Goal: Task Accomplishment & Management: Complete application form

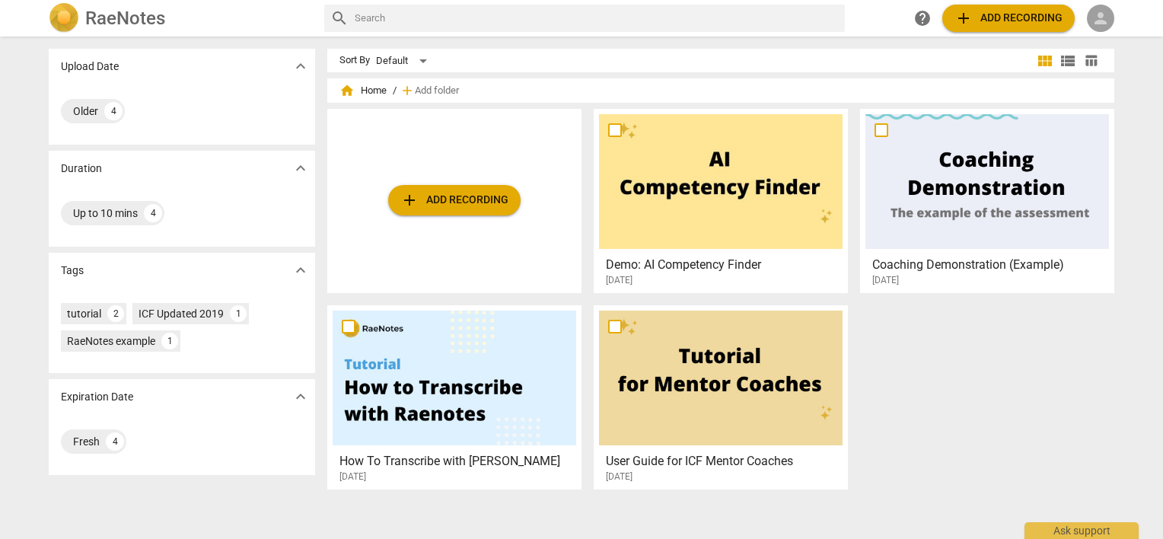
click at [1097, 20] on span "person" at bounding box center [1100, 18] width 18 height 18
click at [1112, 37] on li "Login" at bounding box center [1114, 36] width 55 height 37
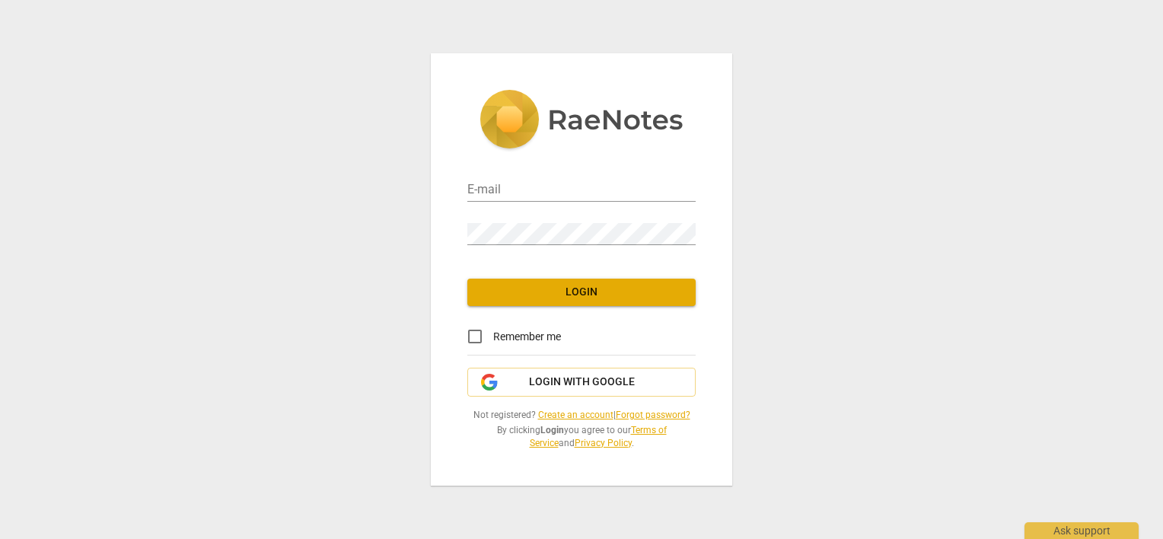
type input "[PERSON_NAME][EMAIL_ADDRESS][DOMAIN_NAME]"
drag, startPoint x: 475, startPoint y: 335, endPoint x: 509, endPoint y: 307, distance: 43.8
click at [483, 329] on input "Remember me" at bounding box center [475, 336] width 37 height 37
checkbox input "true"
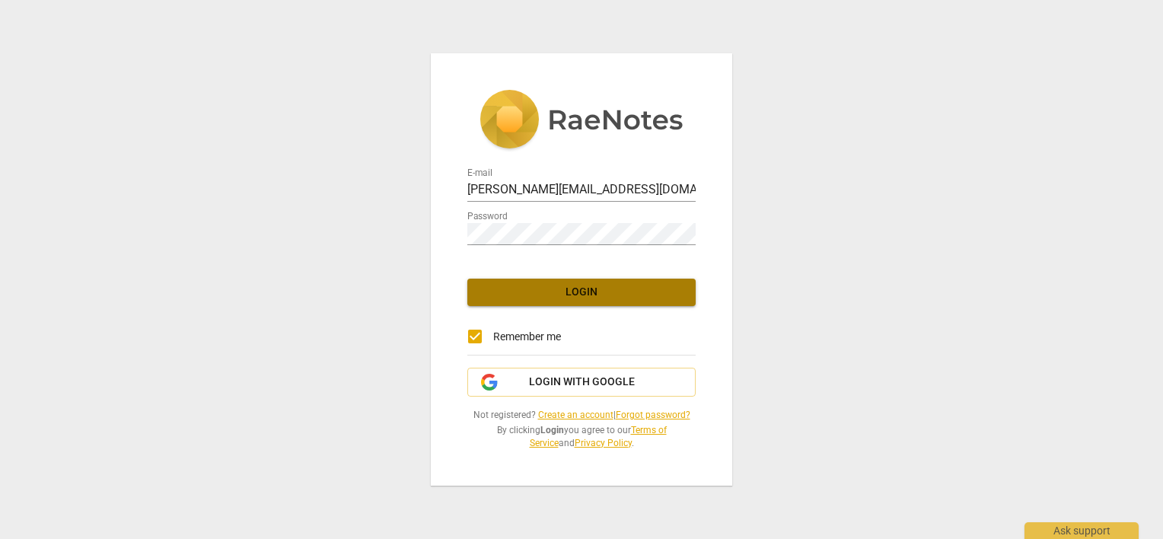
click at [534, 288] on span "Login" at bounding box center [581, 292] width 204 height 15
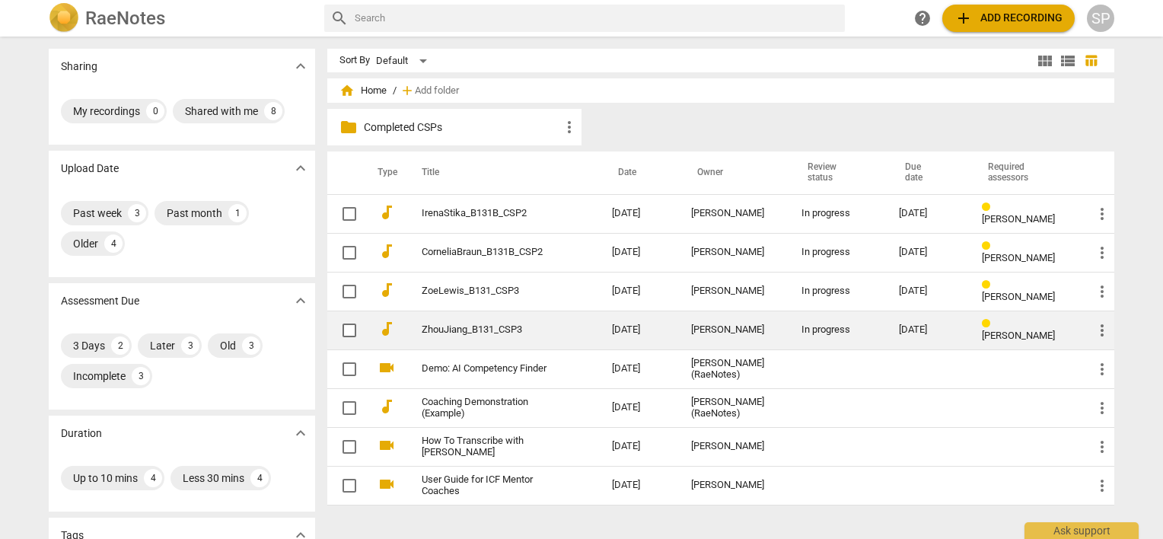
click at [510, 320] on td "ZhouJiang_B131_CSP3" at bounding box center [501, 329] width 196 height 39
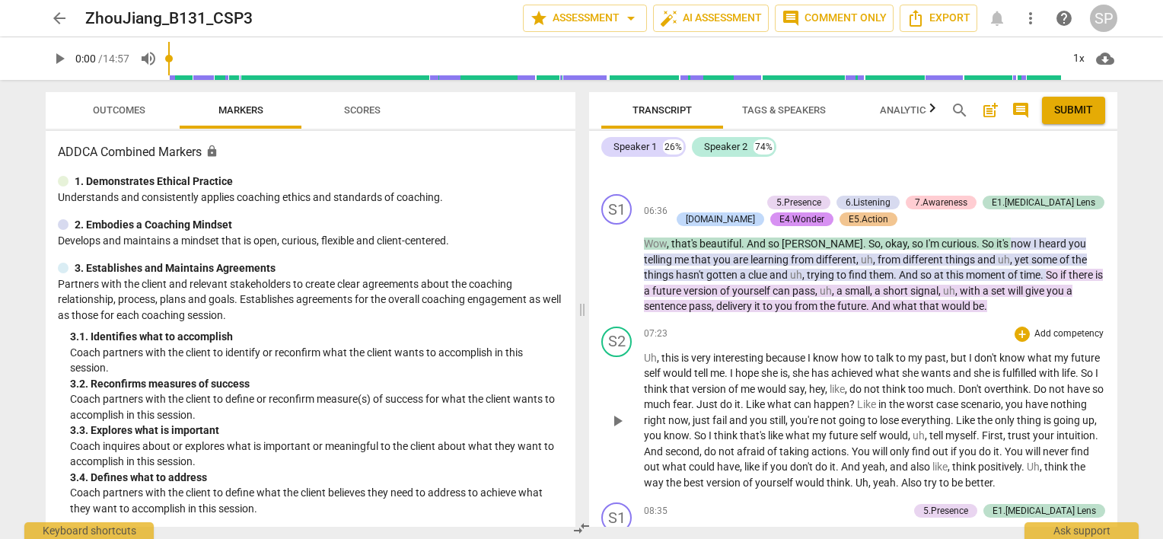
scroll to position [1826, 0]
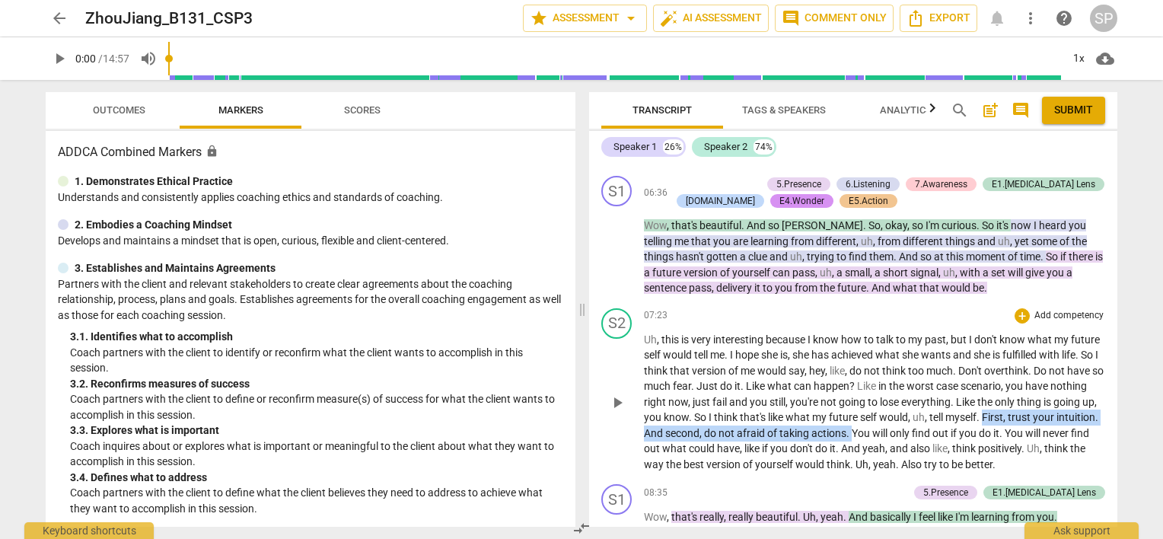
drag, startPoint x: 1029, startPoint y: 414, endPoint x: 918, endPoint y: 431, distance: 112.3
click at [918, 431] on p "Uh , this is very interesting because I know how to talk to my past , but I don…" at bounding box center [874, 402] width 461 height 141
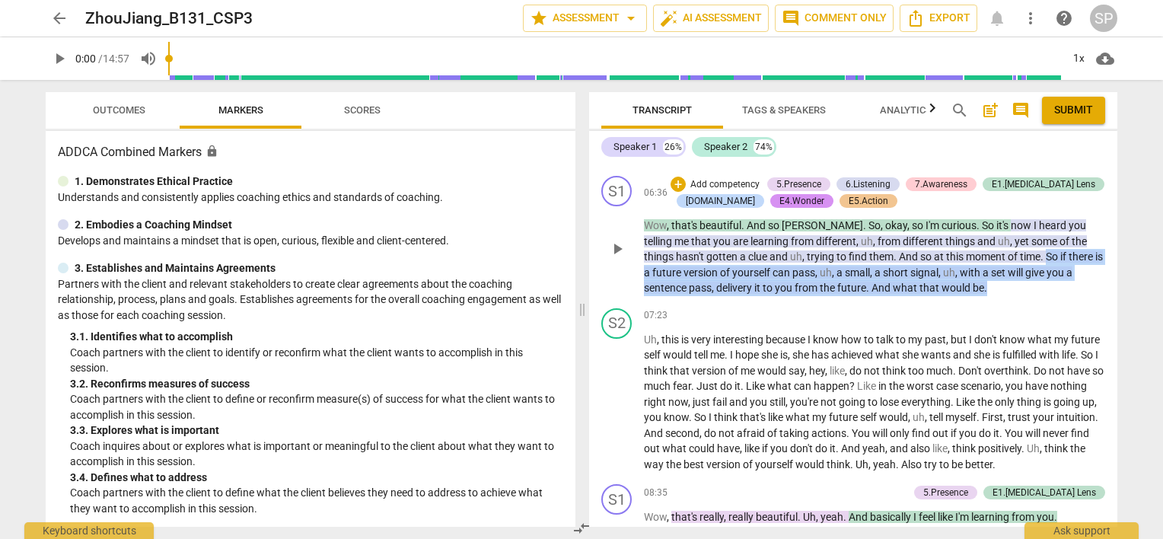
drag, startPoint x: 1016, startPoint y: 250, endPoint x: 1018, endPoint y: 291, distance: 41.9
click at [1018, 291] on p "Wow , that's beautiful . And so [PERSON_NAME] . So , okay , so I'm curious . So…" at bounding box center [874, 257] width 461 height 78
click at [1017, 294] on div "S1 play_arrow pause 06:36 + Add competency 5.Presence 6.Listening 7.Awareness E…" at bounding box center [853, 236] width 528 height 132
drag, startPoint x: 1045, startPoint y: 293, endPoint x: 1032, endPoint y: 289, distance: 14.2
click at [1044, 293] on div "S1 play_arrow pause 06:36 + Add competency 5.Presence 6.Listening 7.Awareness E…" at bounding box center [853, 236] width 528 height 132
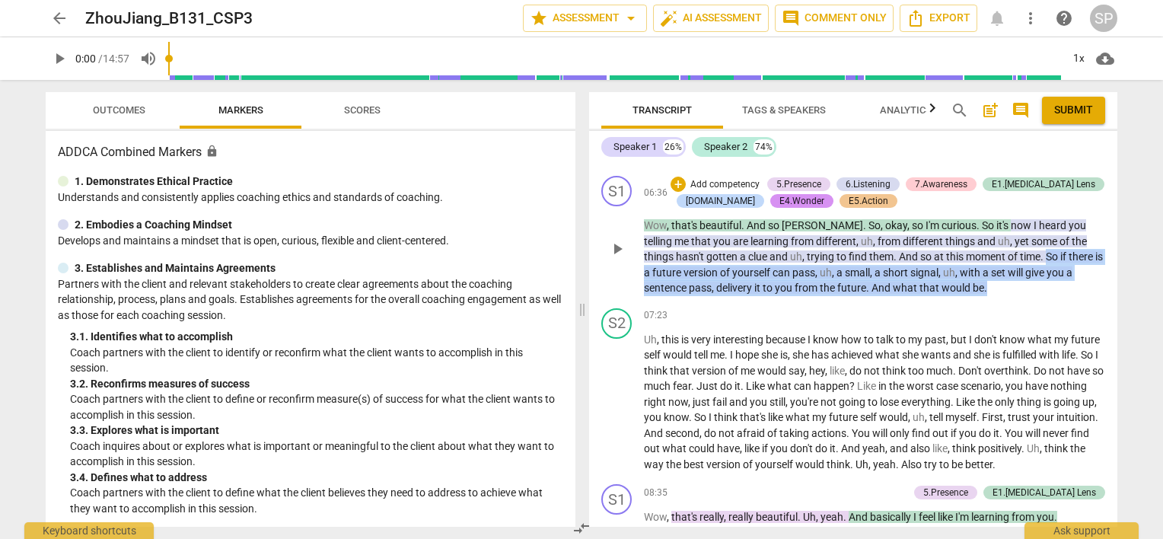
click at [665, 282] on span "sentence" at bounding box center [666, 288] width 45 height 12
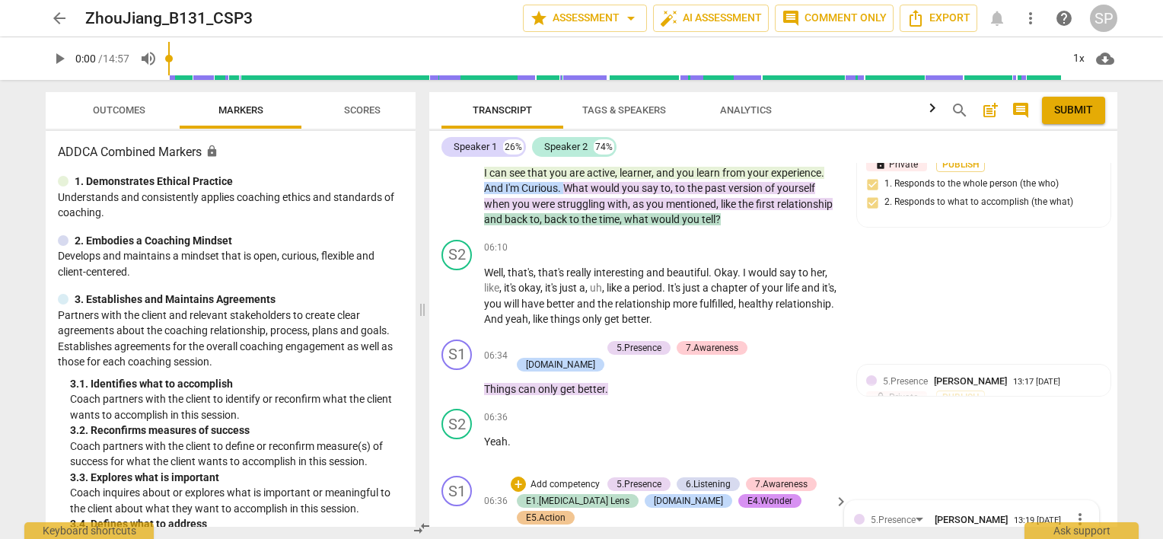
scroll to position [2124, 0]
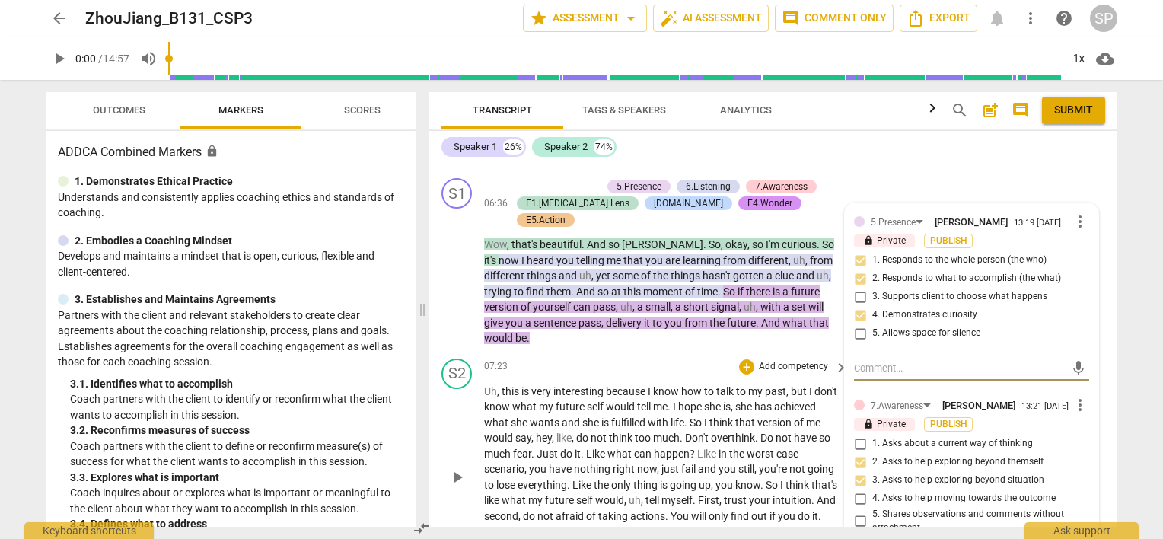
click at [638, 352] on div "S2 play_arrow pause 07:23 + Add competency keyboard_arrow_right Uh , this is ve…" at bounding box center [773, 464] width 688 height 224
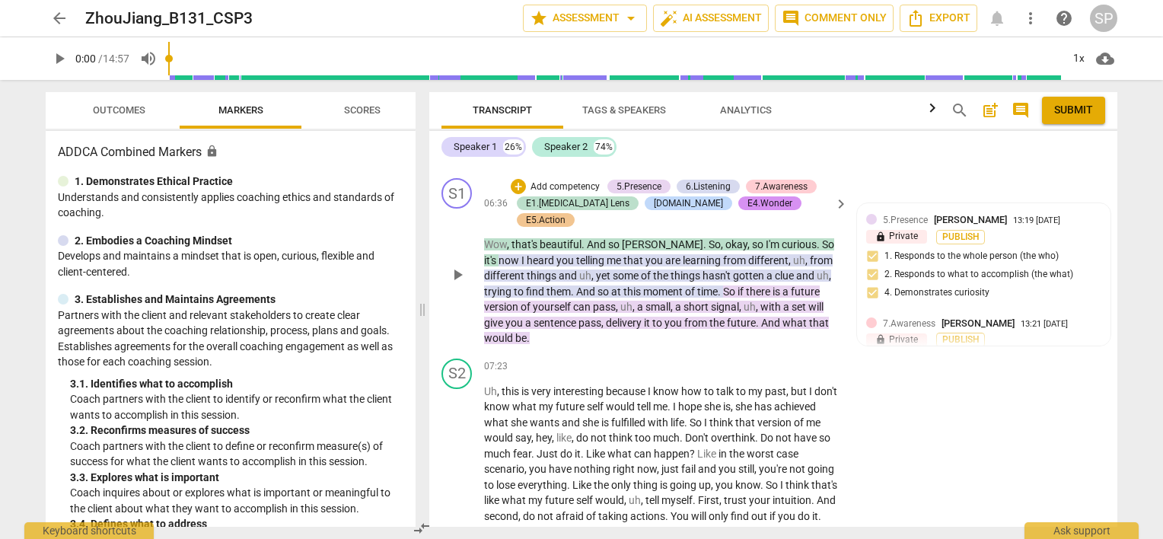
click at [956, 172] on div "S1 play_arrow pause 06:36 + Add competency 5.Presence 6.Listening 7.Awareness E…" at bounding box center [773, 262] width 688 height 180
drag, startPoint x: 749, startPoint y: 264, endPoint x: 695, endPoint y: 284, distance: 56.8
click at [695, 284] on p "Wow , that's beautiful . And so [PERSON_NAME] . So , okay , so I'm curious . So…" at bounding box center [662, 292] width 356 height 110
copy p "future version of yourself can pass , uh , a small , a short signal ,"
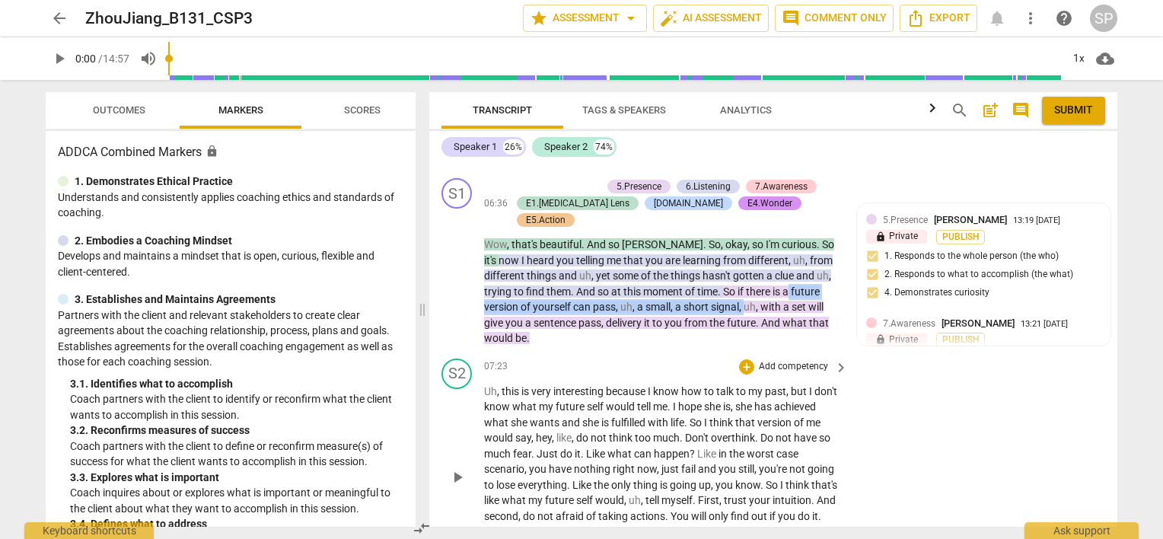
click at [688, 358] on div "07:23 + Add competency keyboard_arrow_right" at bounding box center [666, 366] width 365 height 17
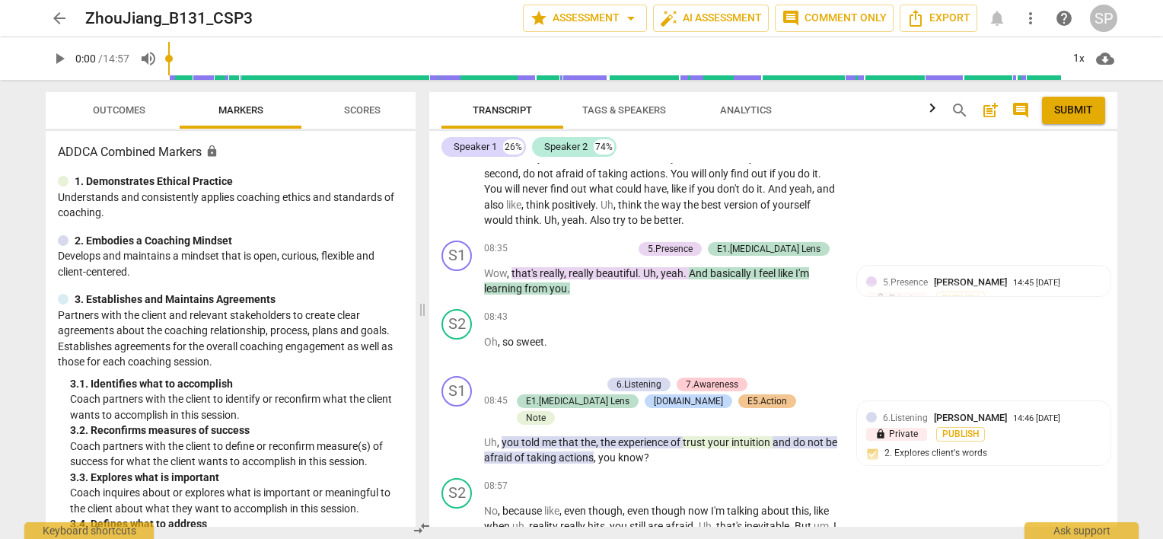
scroll to position [2542, 0]
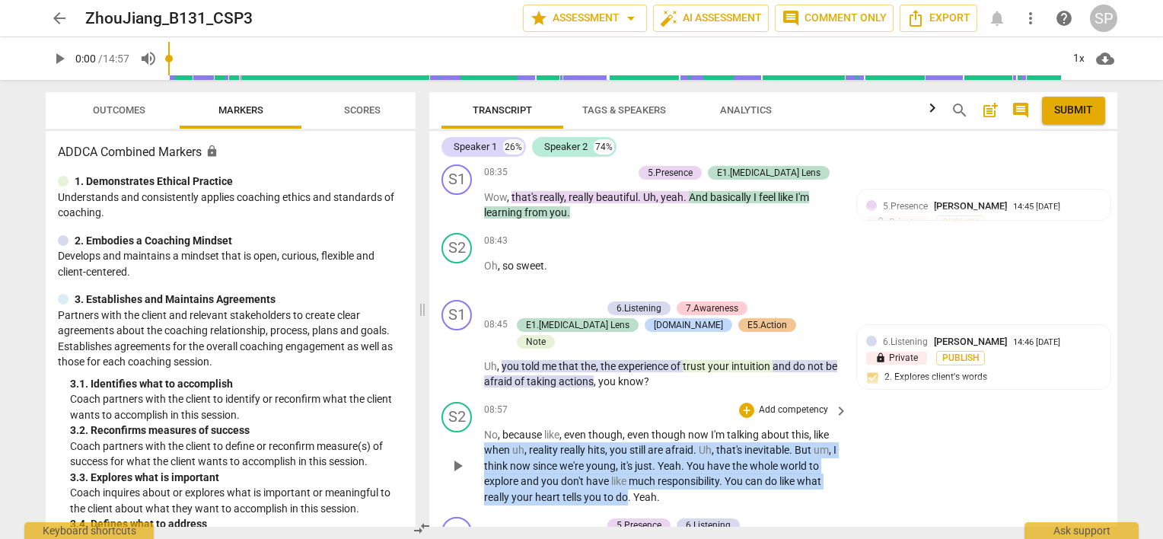
drag, startPoint x: 484, startPoint y: 396, endPoint x: 628, endPoint y: 441, distance: 150.9
click at [628, 441] on p "No , because like , even though , even though now I'm talking about this , like…" at bounding box center [662, 466] width 356 height 78
copy p "when uh , reality really hits , you still are afraid . Uh , that's inevitable .…"
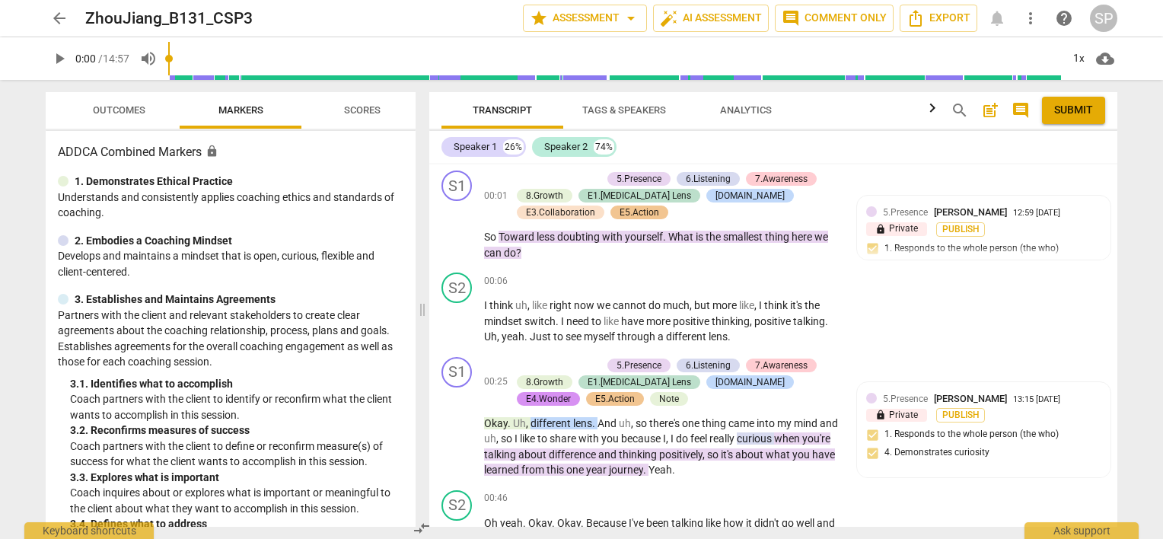
scroll to position [0, 0]
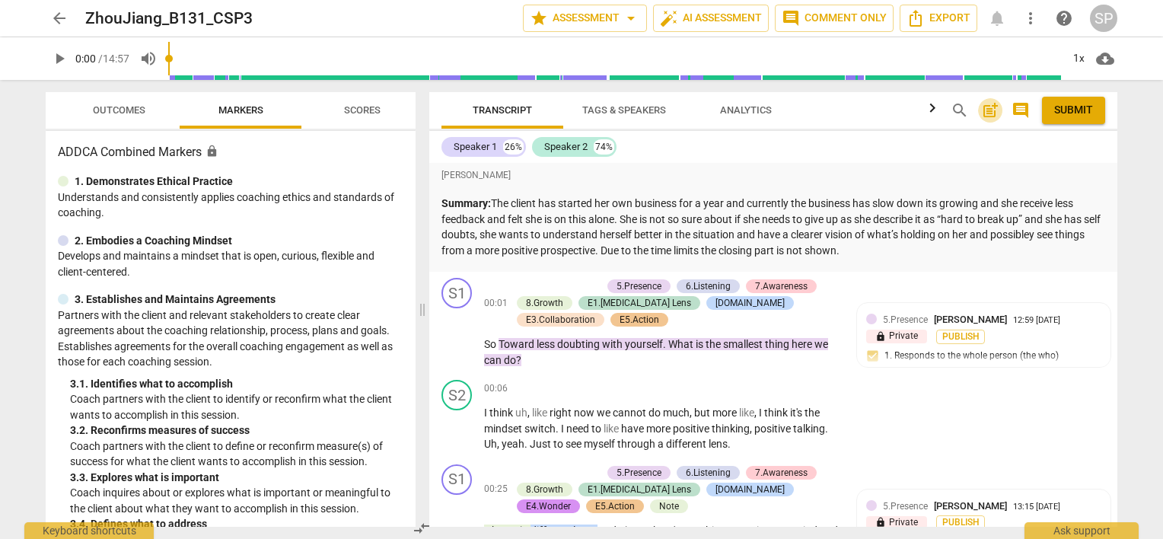
click at [987, 111] on span "post_add" at bounding box center [990, 110] width 18 height 18
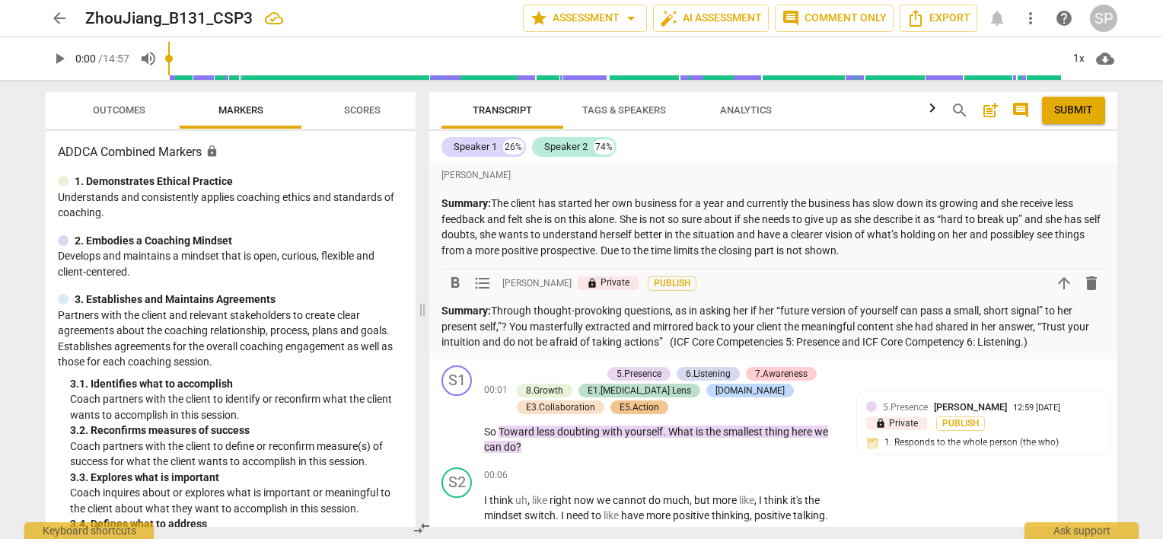
drag, startPoint x: 494, startPoint y: 310, endPoint x: 1144, endPoint y: 368, distance: 652.4
click at [1144, 368] on div "arrow_back ZhouJiang_B131_CSP3 star Assessment arrow_drop_down auto_fix_high AI…" at bounding box center [581, 269] width 1163 height 539
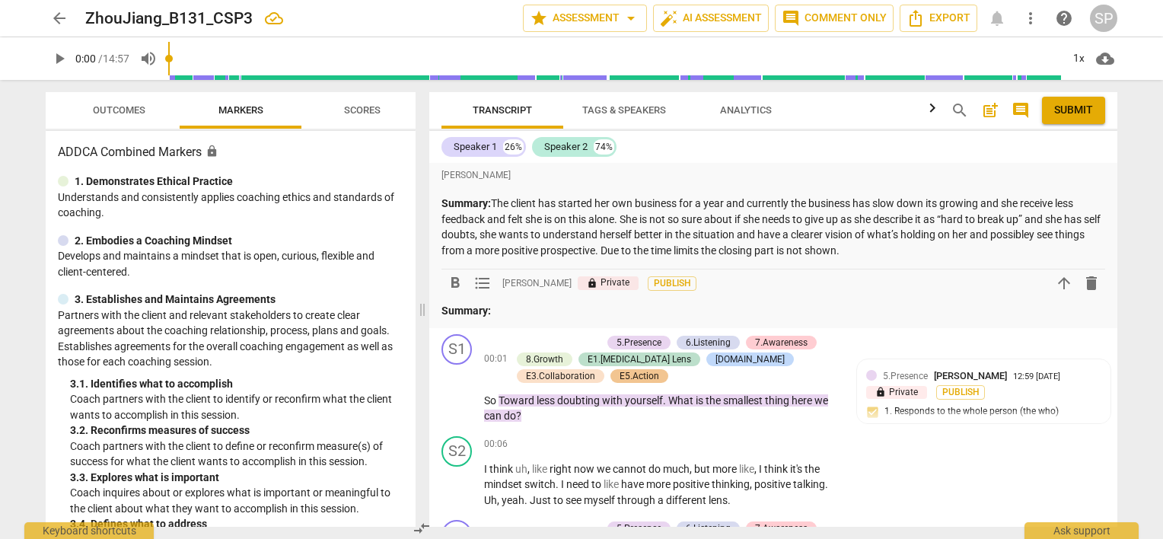
click at [533, 316] on p "Summary:" at bounding box center [772, 311] width 663 height 16
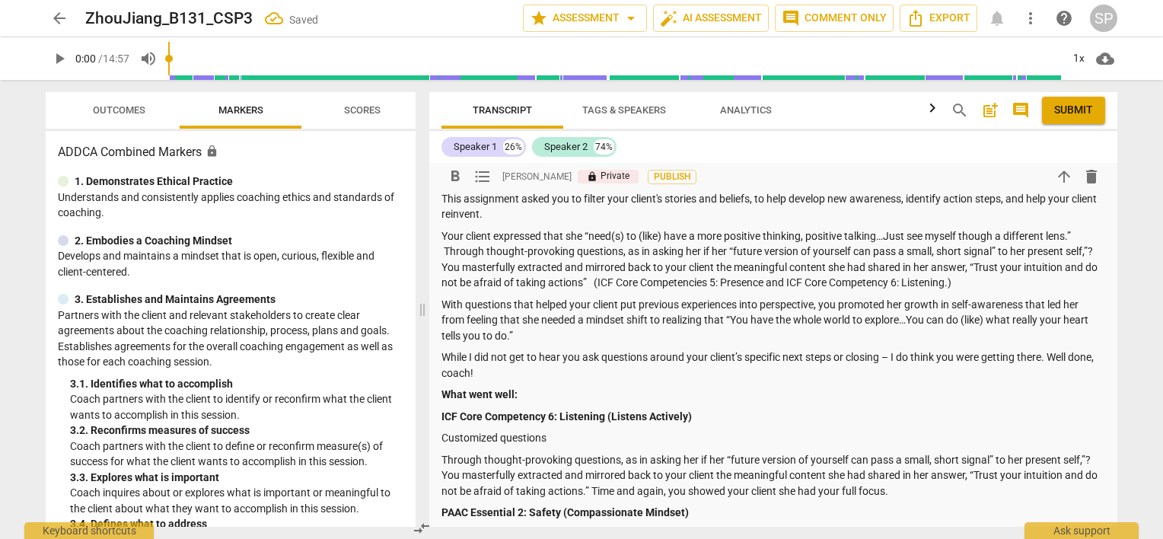
scroll to position [408, 0]
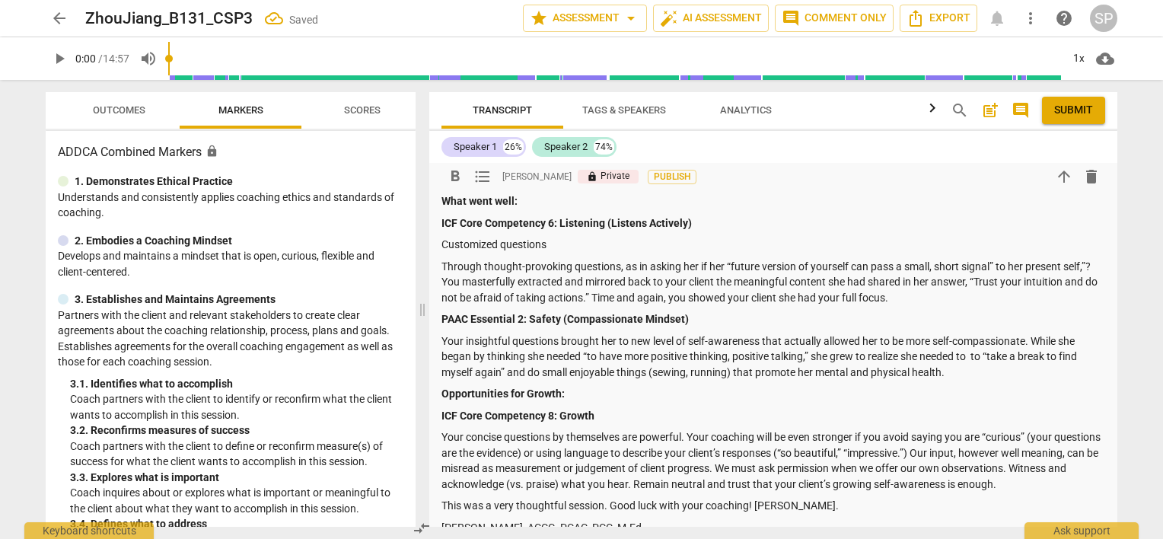
click at [753, 503] on p "This was a very thoughtful session. Good luck with your coaching! [PERSON_NAME]." at bounding box center [772, 506] width 663 height 16
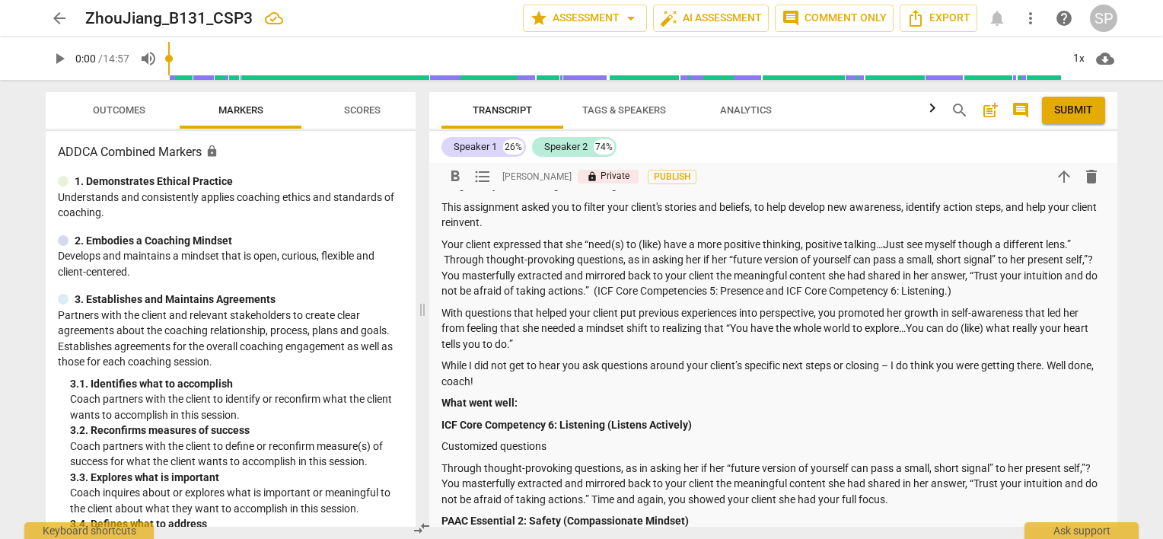
scroll to position [180, 0]
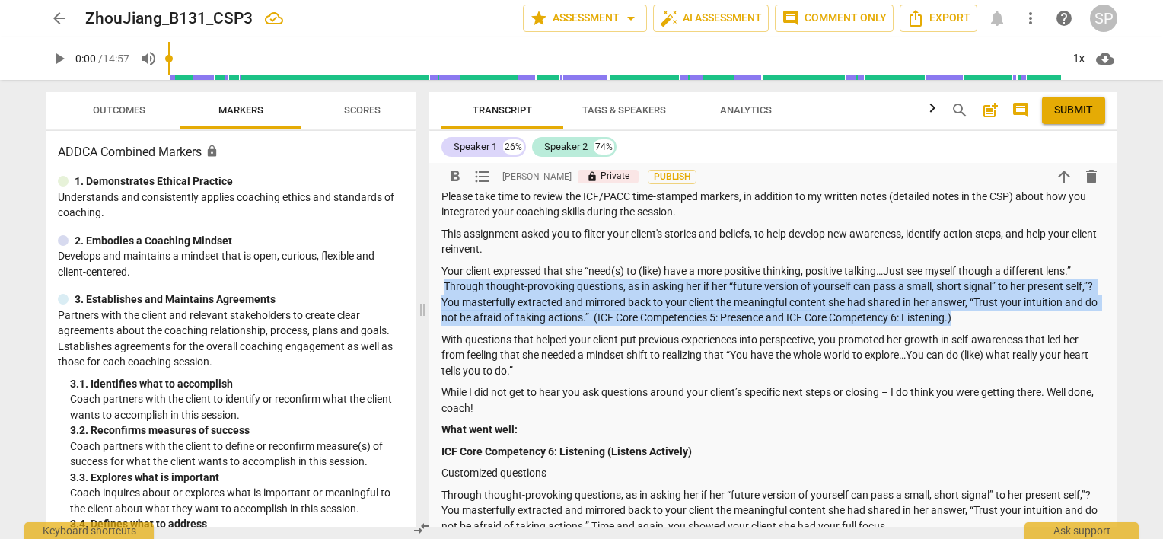
drag, startPoint x: 445, startPoint y: 285, endPoint x: 1007, endPoint y: 325, distance: 563.7
click at [1007, 325] on p "Your client expressed that she “need(s) to (like) have a more positive thinking…" at bounding box center [772, 294] width 663 height 62
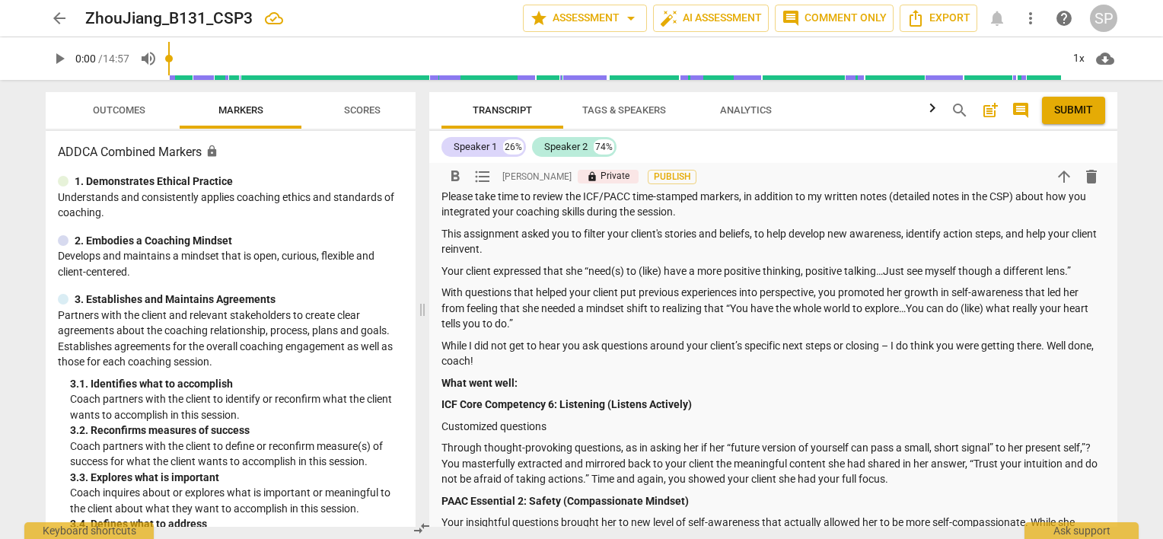
click at [908, 292] on p "With questions that helped your client put previous experiences into perspectiv…" at bounding box center [772, 308] width 663 height 47
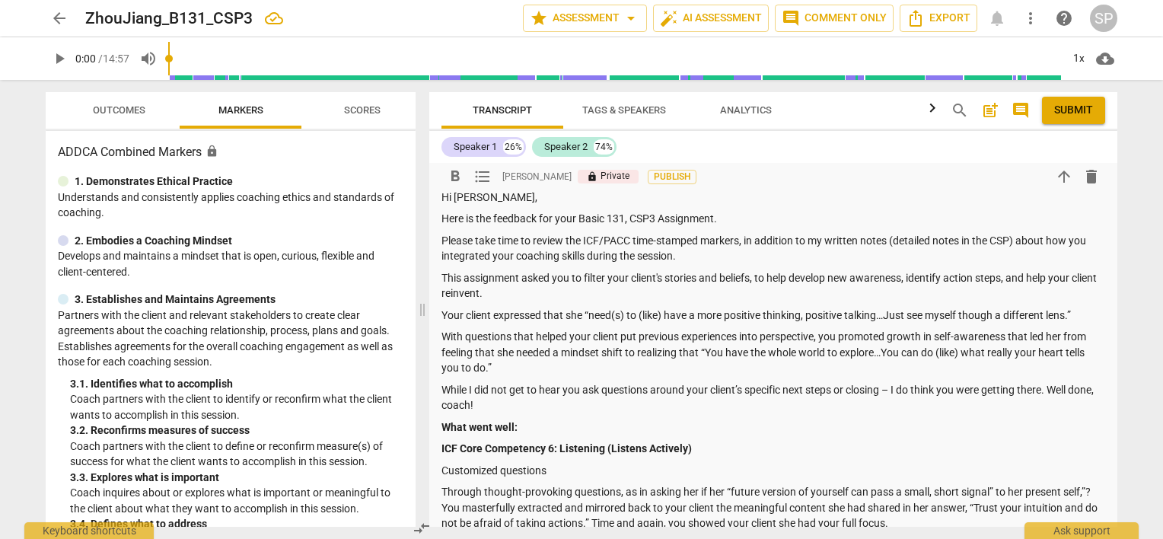
scroll to position [152, 0]
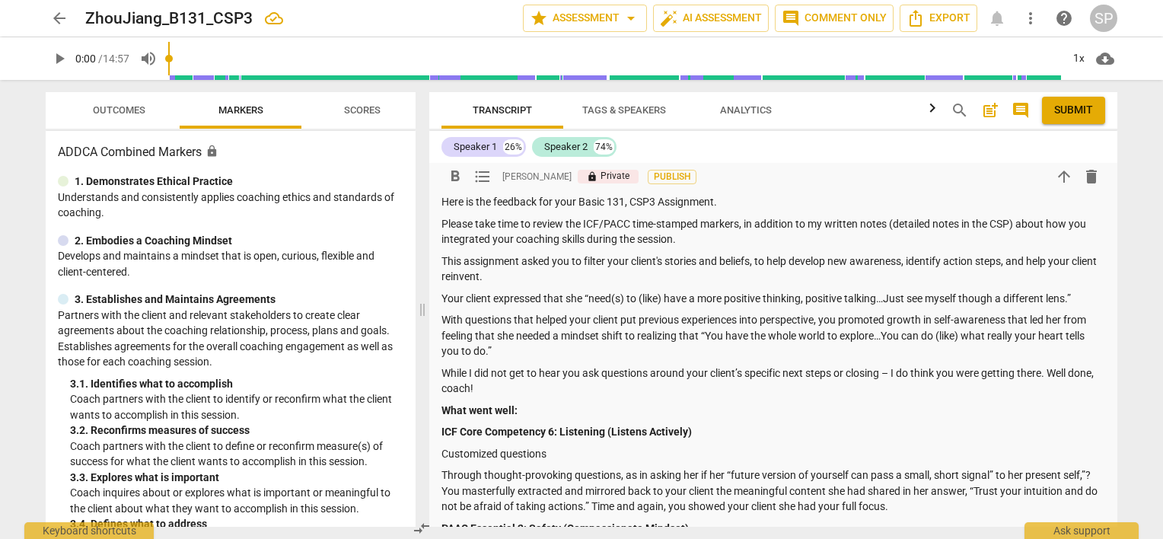
click at [625, 335] on p "With questions that helped your client put previous experiences into perspectiv…" at bounding box center [772, 335] width 663 height 47
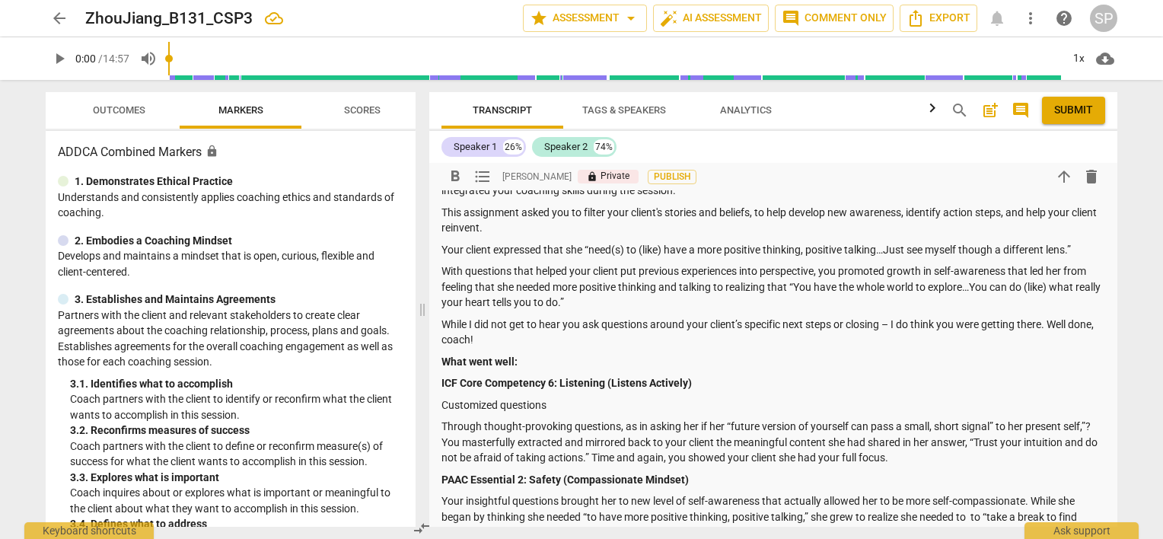
scroll to position [228, 0]
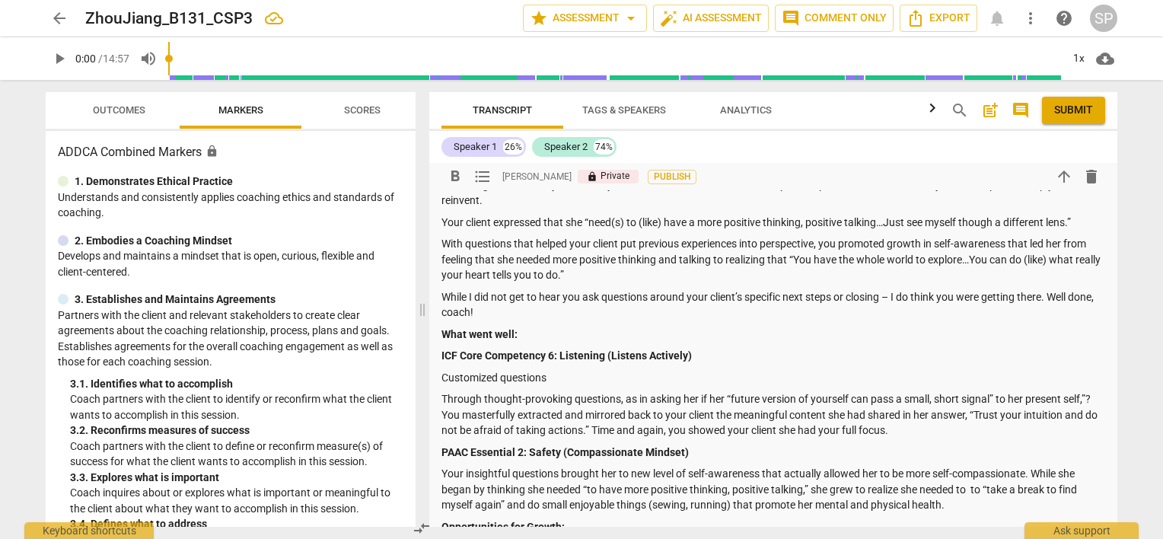
click at [995, 397] on p "Through thought-provoking questions, as in asking her if her “future version of…" at bounding box center [772, 414] width 663 height 47
click at [684, 429] on p "Through thought-provoking questions, as in asking her if her “future version of…" at bounding box center [772, 414] width 663 height 47
click at [718, 408] on p "Through thought-provoking questions, as in asking her if her “future version of…" at bounding box center [772, 414] width 663 height 47
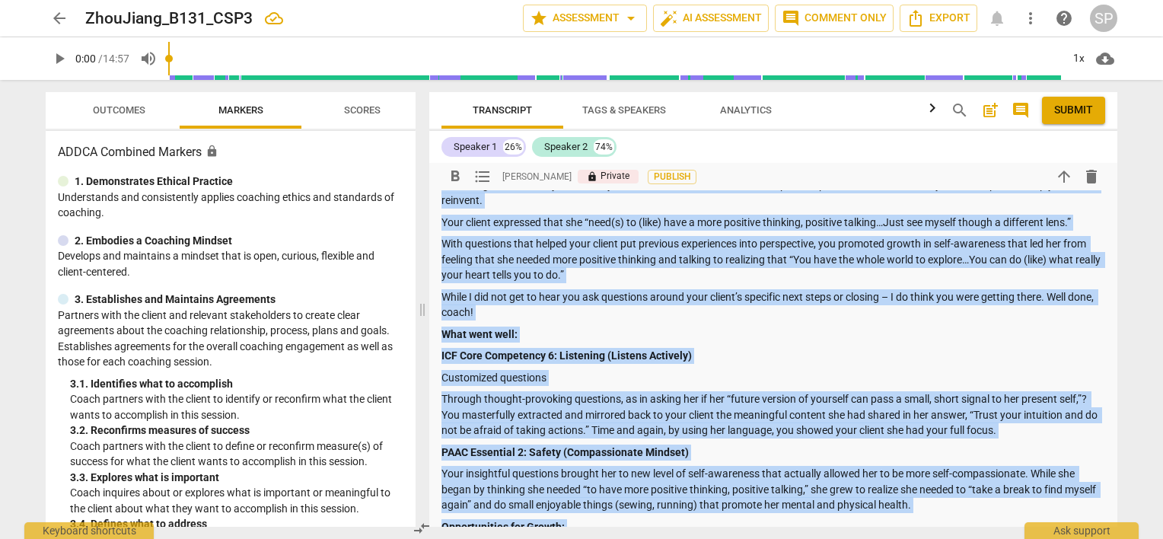
copy div "Loremip: Dolo Sitam C983 ADI3 El Sedd, Eius te inc utlabore etd magn Aliqu 458,…"
click at [800, 349] on p "ICF Core Competency 6: Listening (Listens Actively)" at bounding box center [772, 356] width 663 height 16
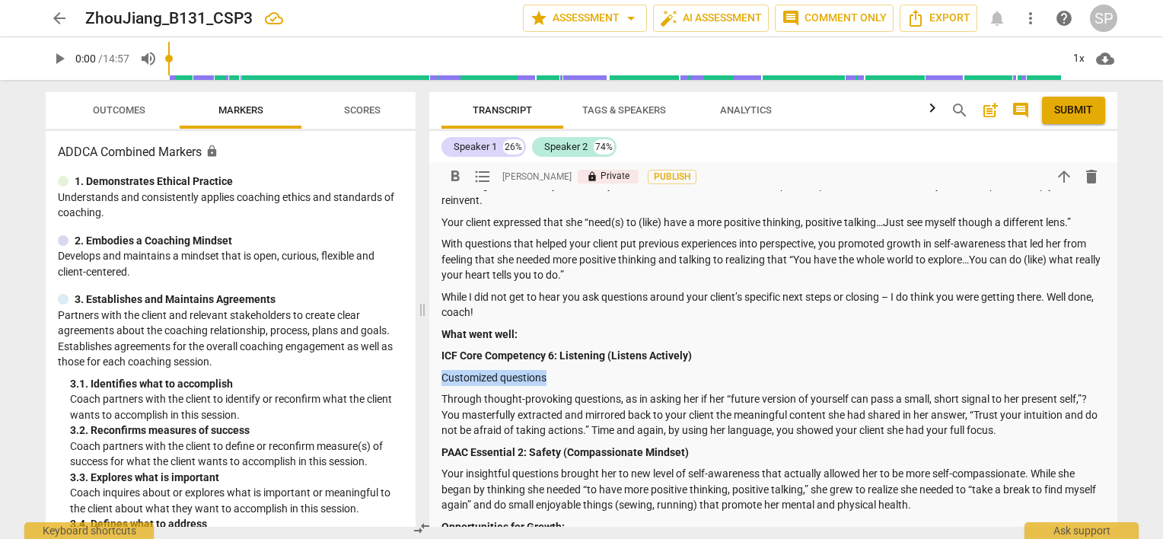
drag, startPoint x: 556, startPoint y: 379, endPoint x: 443, endPoint y: 383, distance: 113.4
click at [443, 383] on p "Customized questions" at bounding box center [772, 378] width 663 height 16
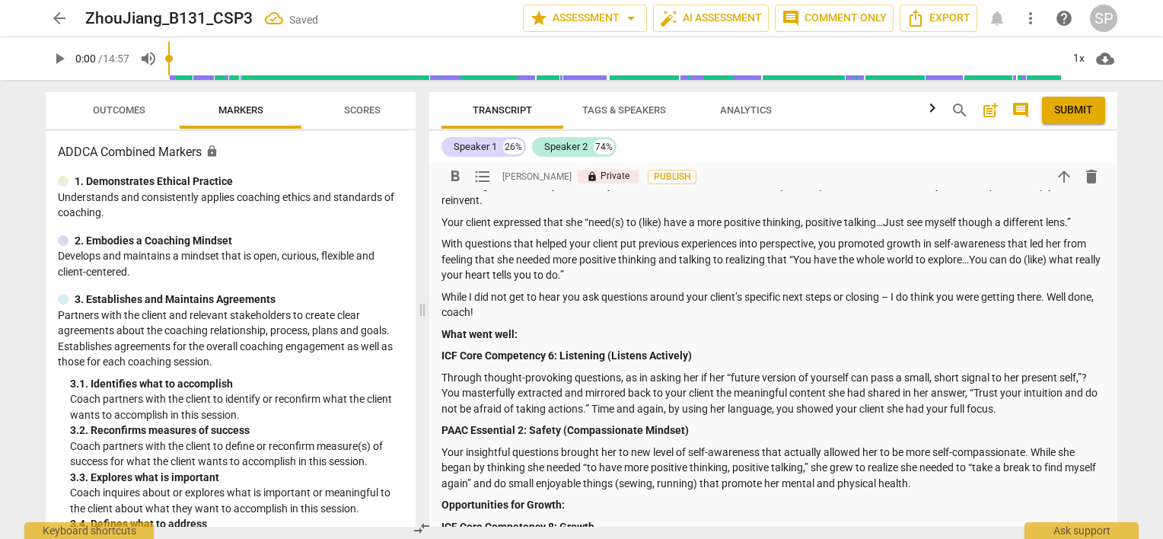
click at [474, 396] on p "Through thought-provoking questions, as in asking her if her “future version of…" at bounding box center [772, 393] width 663 height 47
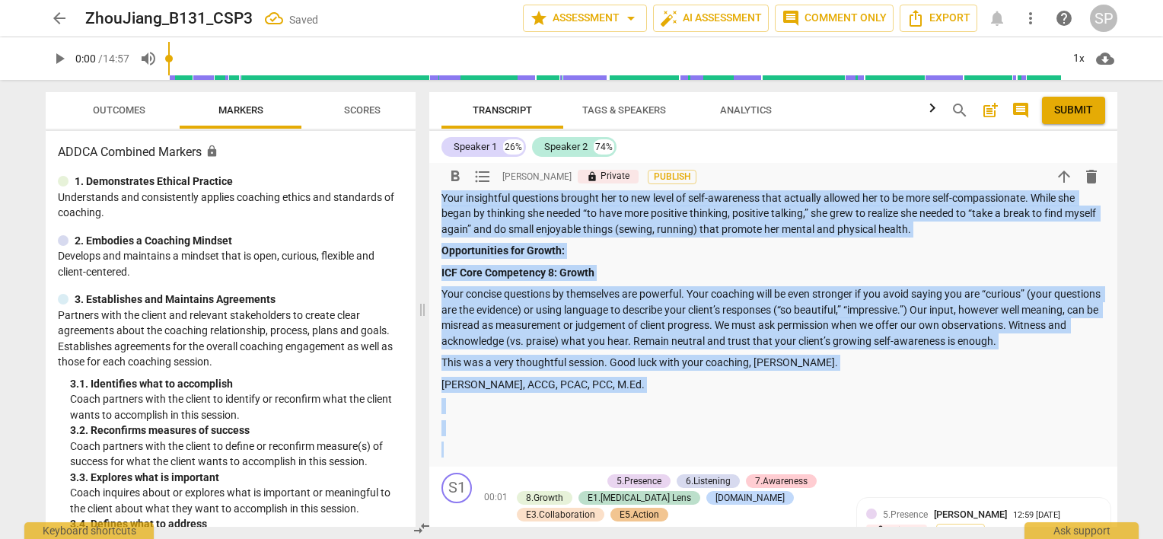
scroll to position [457, 0]
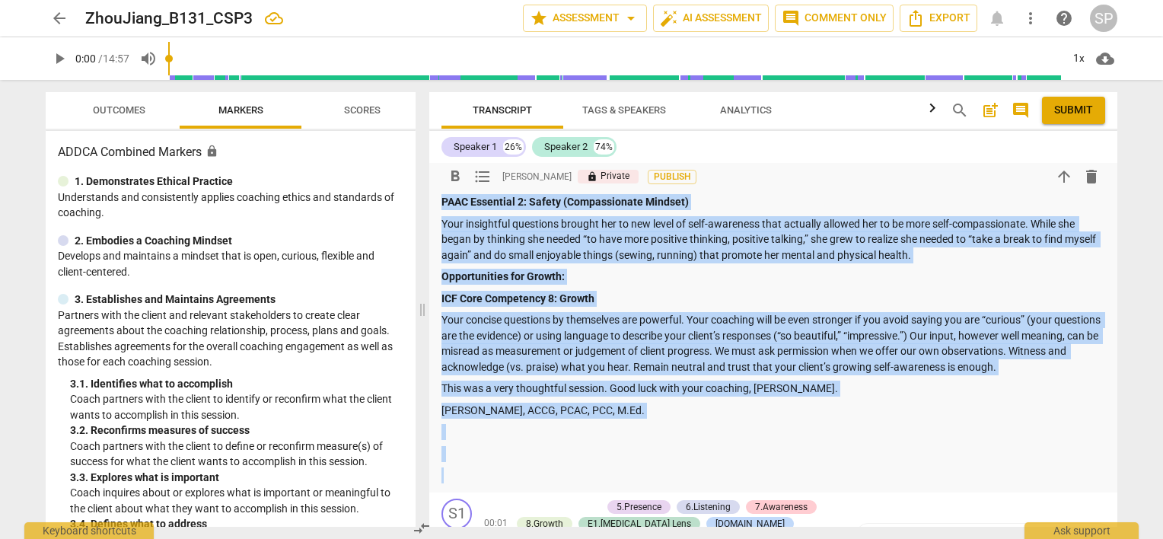
copy div "Loremip: Dolo Sitam C983 ADI3 El Sedd, Eius te inc utlabore etd magn Aliqu 458,…"
click at [500, 440] on div "Summary: [PERSON_NAME] B131 CSP3 Hi [PERSON_NAME], Here is the feedback for you…" at bounding box center [772, 164] width 663 height 637
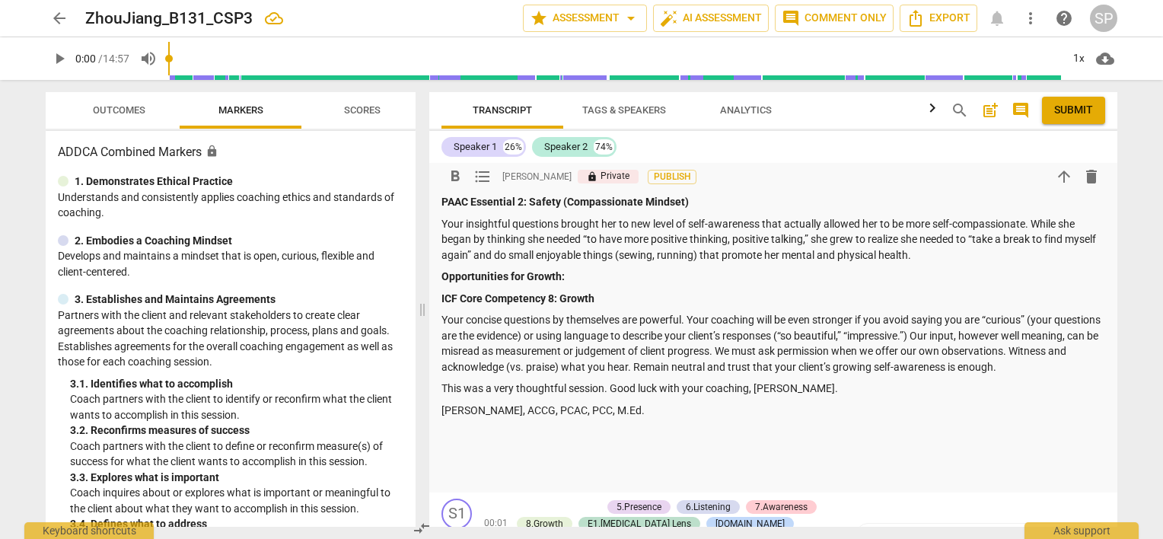
click at [532, 393] on p "This was a very thoughtful session. Good luck with your coaching, [PERSON_NAME]." at bounding box center [772, 388] width 663 height 16
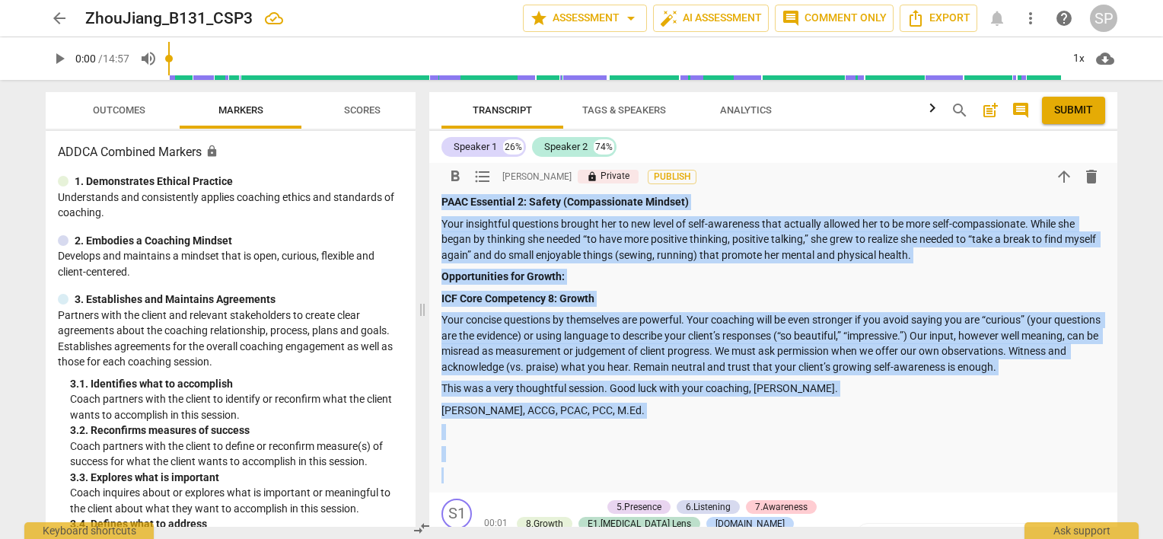
copy div "Loremip: Dolo Sitam C983 ADI3 El Sedd, Eius te inc utlabore etd magn Aliqu 458,…"
click at [667, 438] on p at bounding box center [772, 432] width 663 height 16
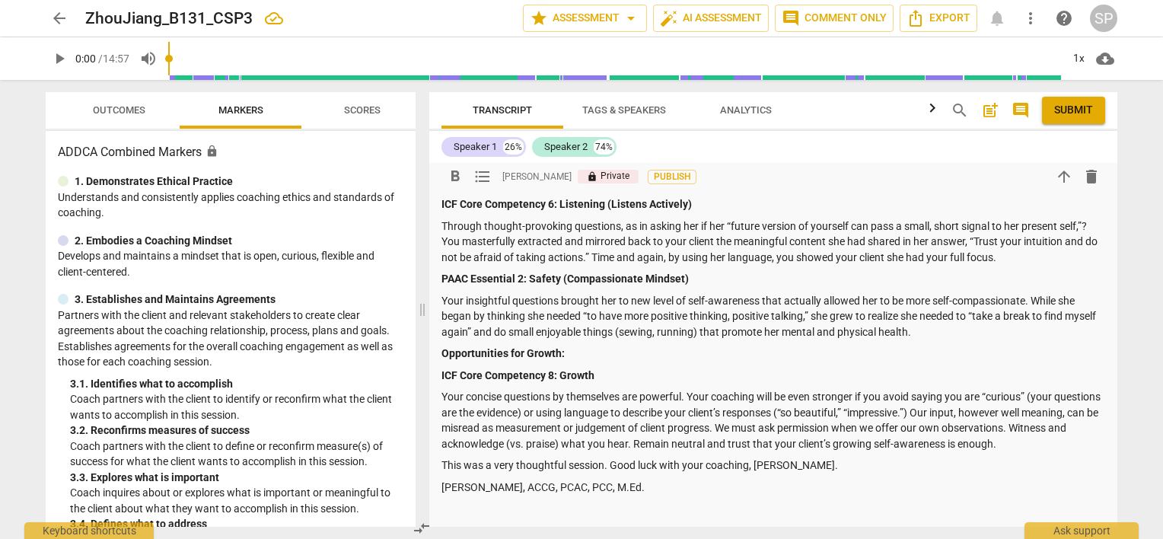
scroll to position [380, 0]
click at [1065, 110] on span "Submit" at bounding box center [1073, 110] width 39 height 15
click at [55, 17] on span "arrow_back" at bounding box center [59, 18] width 18 height 18
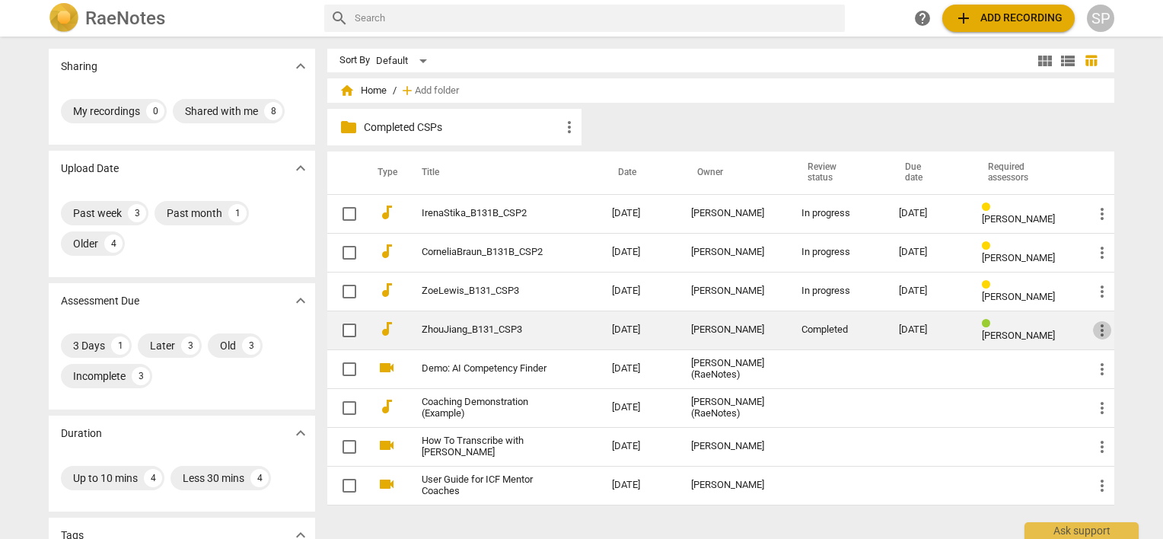
click at [1094, 326] on span "more_vert" at bounding box center [1102, 330] width 18 height 18
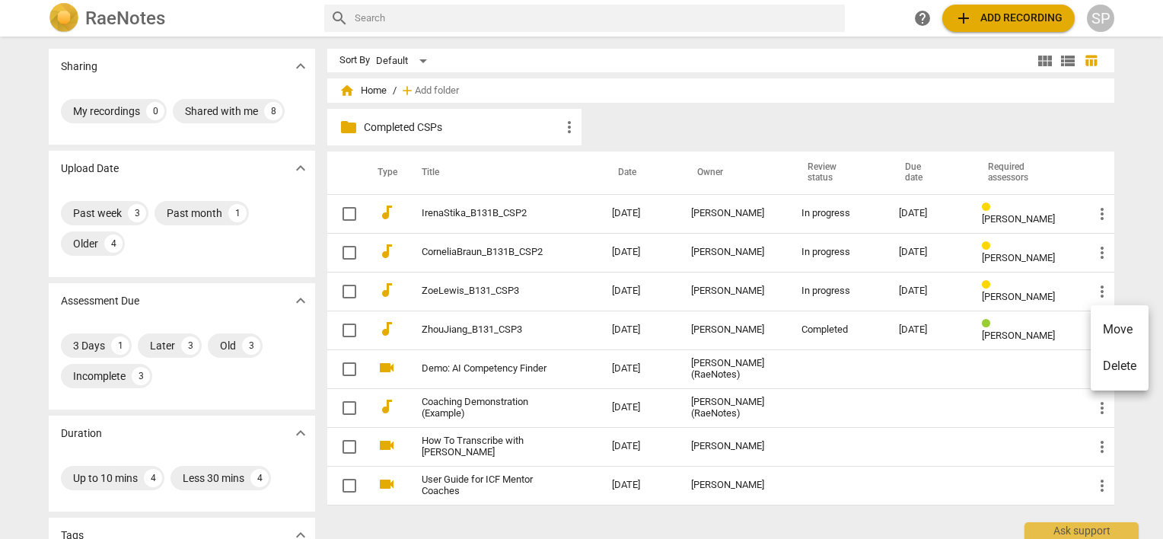
click at [1107, 329] on li "Move" at bounding box center [1119, 329] width 58 height 37
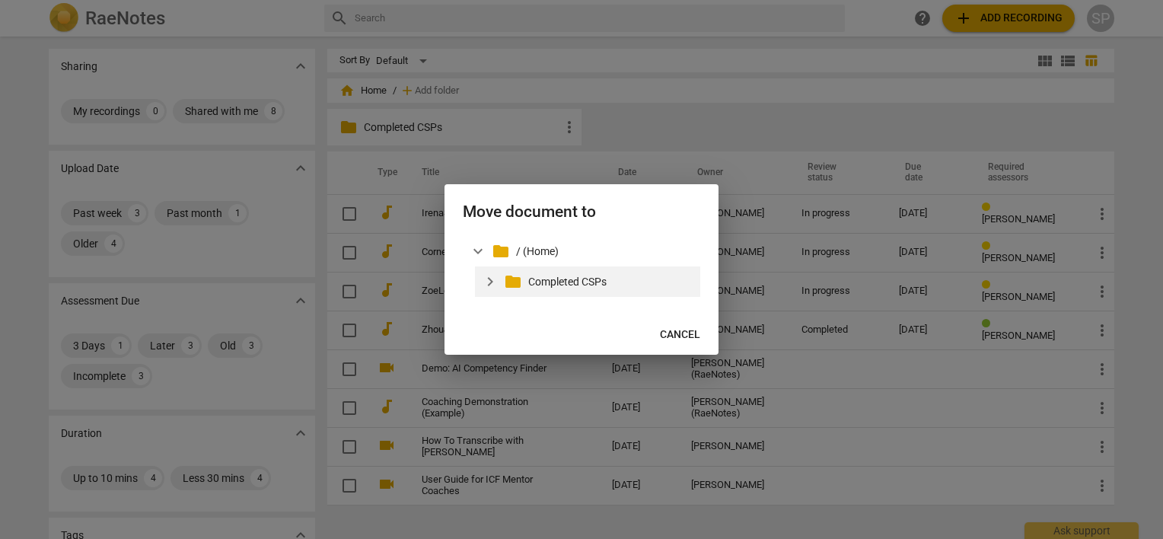
click at [560, 280] on p "Completed CSPs" at bounding box center [611, 282] width 166 height 16
